Goal: Information Seeking & Learning: Learn about a topic

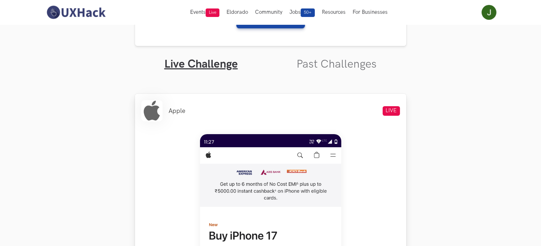
scroll to position [177, 0]
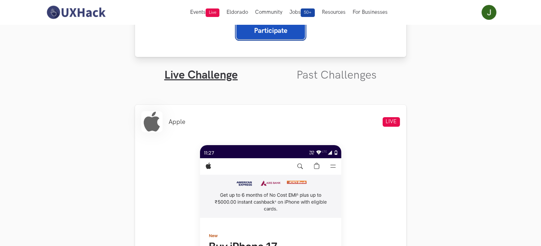
click at [267, 36] on button "Participate" at bounding box center [271, 30] width 69 height 17
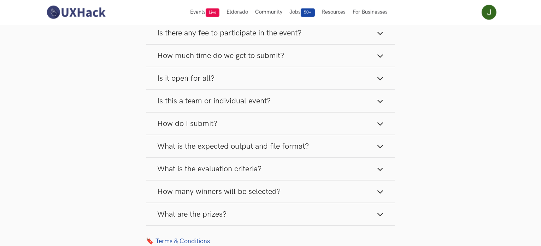
scroll to position [919, 0]
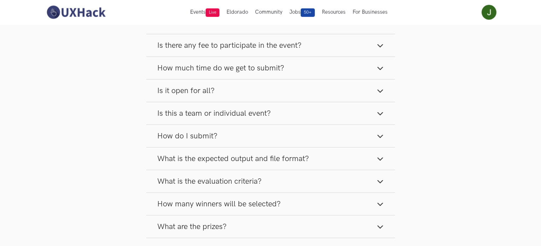
click at [273, 115] on button "Is this a team or individual event?" at bounding box center [270, 113] width 249 height 22
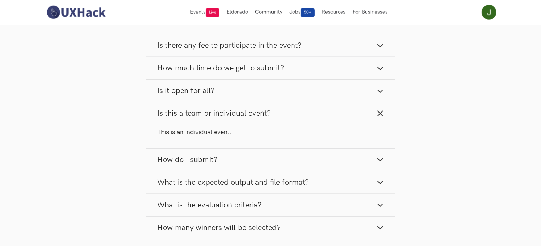
click at [273, 115] on button "Is this a team or individual event?" at bounding box center [270, 113] width 249 height 22
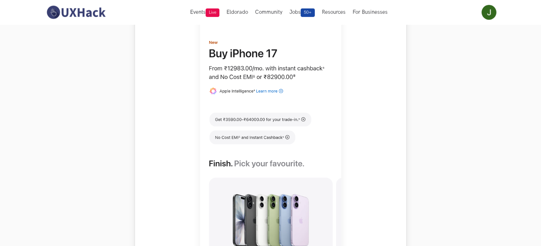
scroll to position [424, 0]
